Goal: Use online tool/utility: Utilize a website feature to perform a specific function

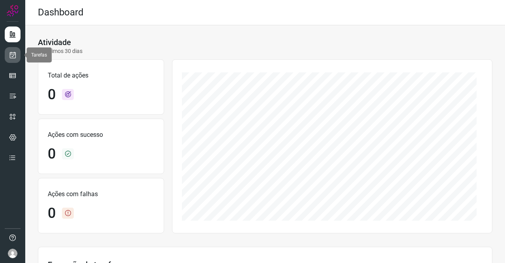
click at [9, 55] on icon at bounding box center [13, 55] width 8 height 8
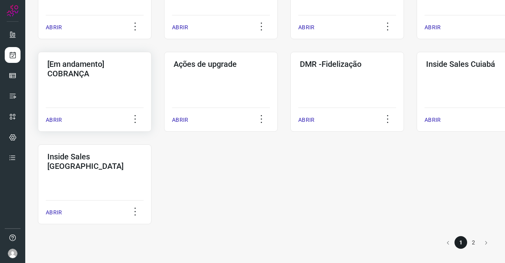
click at [88, 78] on h3 "[Em andamento] COBRANÇA" at bounding box center [94, 68] width 95 height 19
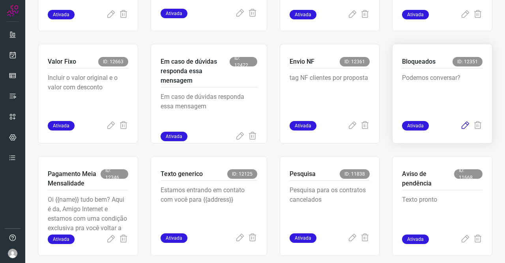
scroll to position [316, 0]
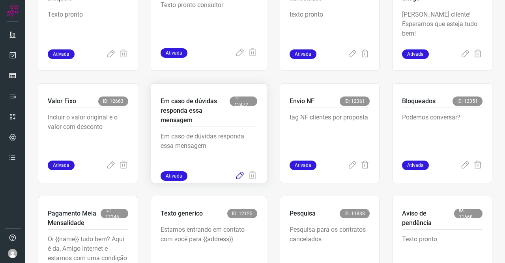
click at [236, 176] on icon at bounding box center [239, 175] width 9 height 9
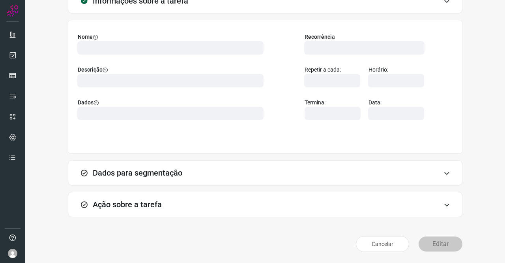
scroll to position [45, 0]
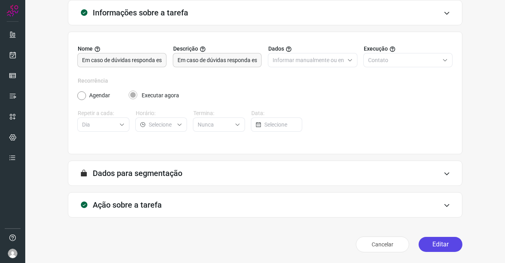
click at [450, 238] on button "Editar" at bounding box center [441, 243] width 44 height 15
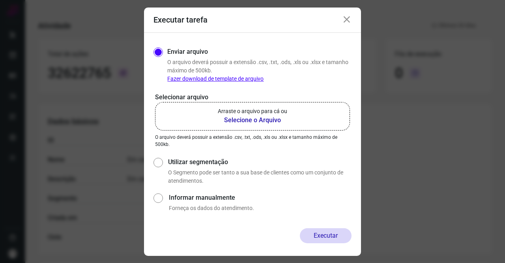
click at [260, 121] on b "Selecione o Arquivo" at bounding box center [252, 119] width 69 height 9
click at [0, 0] on input "Arraste o arquivo para cá ou Selecione o Arquivo" at bounding box center [0, 0] width 0 height 0
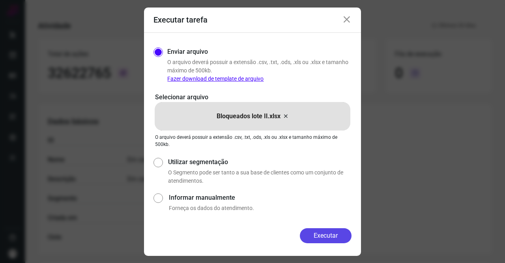
click at [328, 228] on button "Executar" at bounding box center [326, 235] width 52 height 15
